Goal: Task Accomplishment & Management: Manage account settings

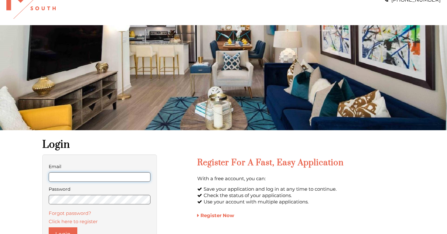
scroll to position [25, 0]
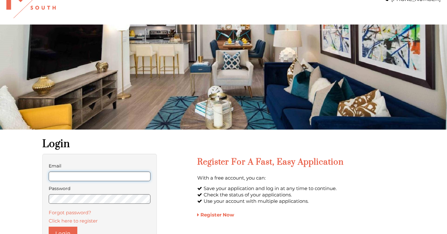
click at [127, 173] on input "Email" at bounding box center [100, 176] width 102 height 10
type input "**********"
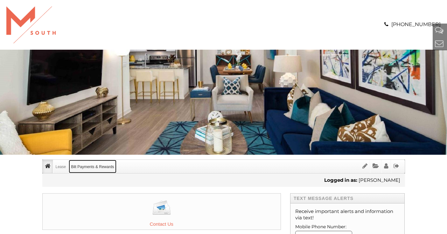
click at [87, 167] on link "Bilt Payments & Rewards" at bounding box center [92, 166] width 47 height 13
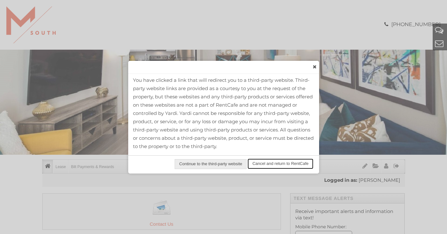
click at [286, 162] on span "Cancel and return to RentCafe" at bounding box center [280, 163] width 64 height 9
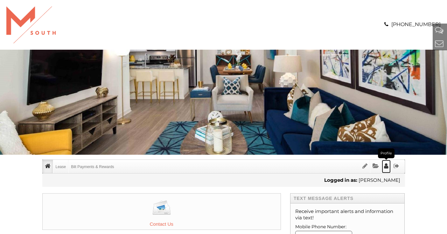
click at [387, 166] on icon "Profile" at bounding box center [386, 166] width 4 height 6
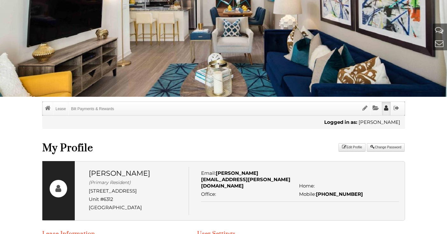
scroll to position [57, 0]
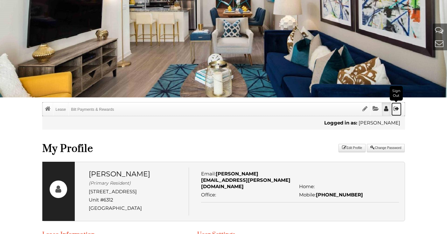
click at [396, 110] on icon "Sign Out" at bounding box center [396, 109] width 6 height 6
